Goal: Information Seeking & Learning: Learn about a topic

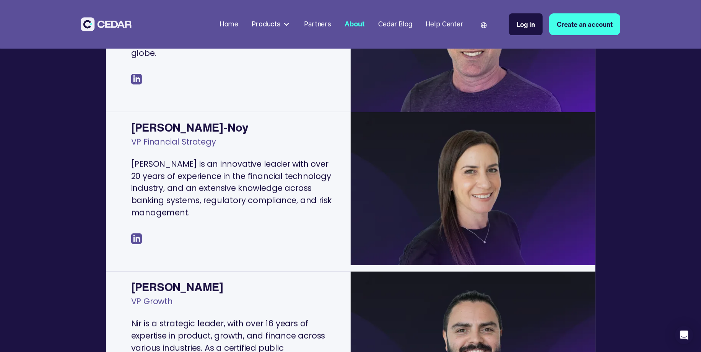
scroll to position [191, 0]
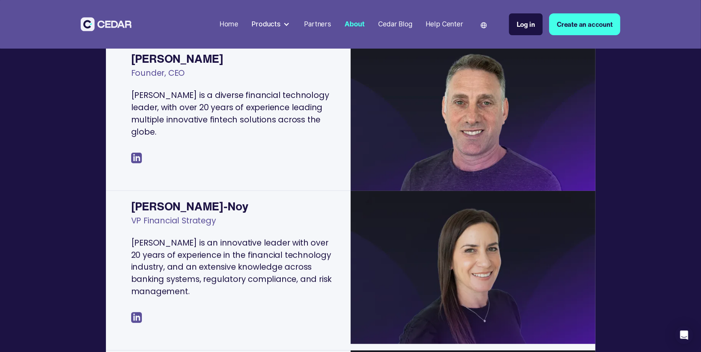
click at [388, 23] on div "Cedar Blog" at bounding box center [396, 24] width 34 height 10
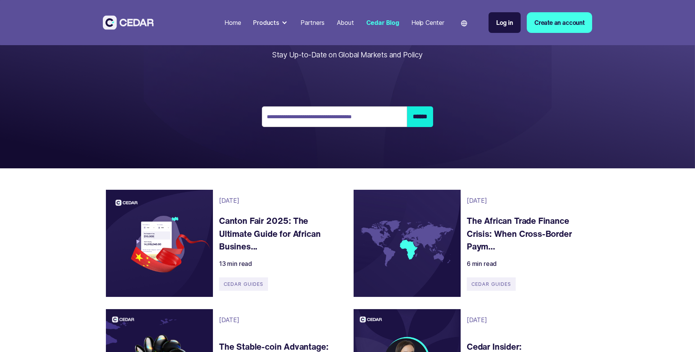
scroll to position [115, 0]
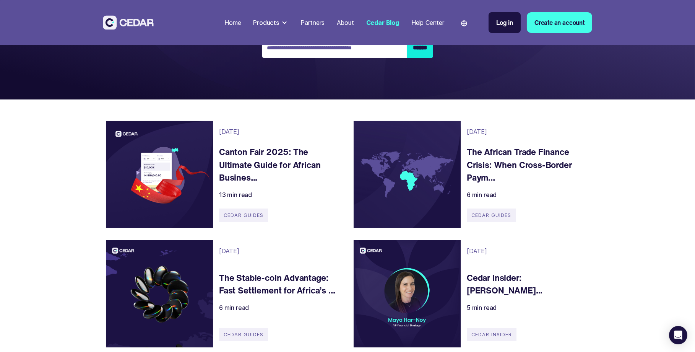
click at [494, 157] on h4 "The African Trade Finance Crisis: When Cross-Border Paym..." at bounding box center [526, 164] width 118 height 39
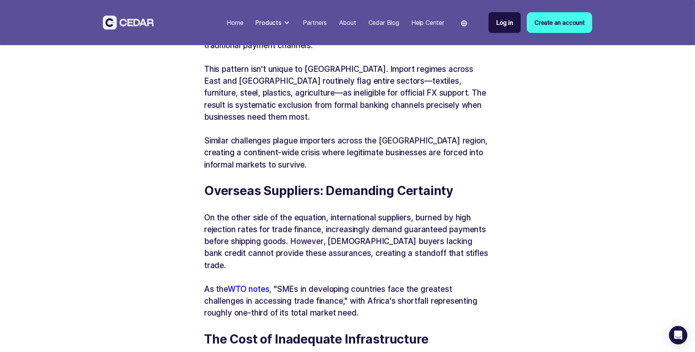
scroll to position [1109, 0]
click at [237, 284] on link "WTO notes" at bounding box center [248, 289] width 41 height 10
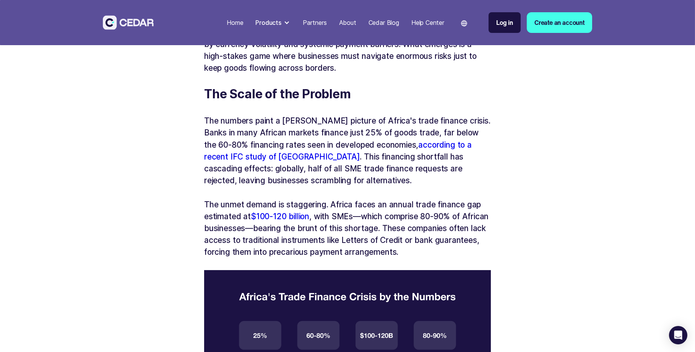
scroll to position [459, 0]
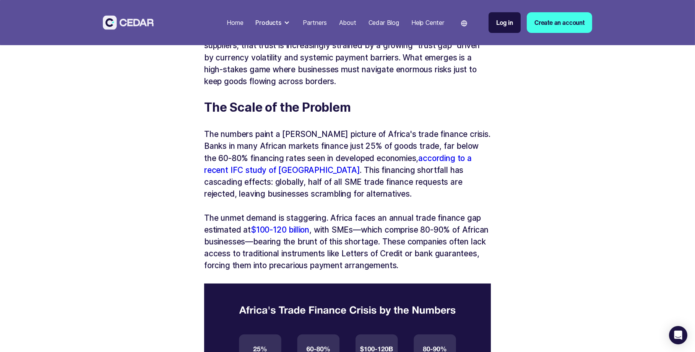
click at [274, 228] on link "$100-120 billion" at bounding box center [280, 230] width 59 height 10
